Goal: Information Seeking & Learning: Learn about a topic

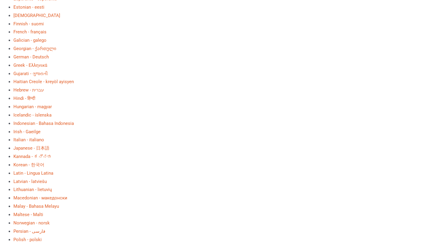
type input "*"
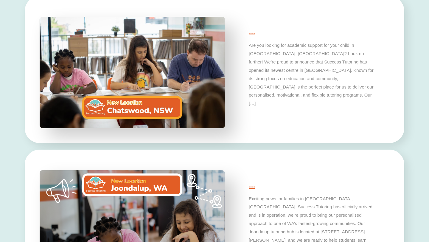
scroll to position [2065, 0]
